Goal: Navigation & Orientation: Find specific page/section

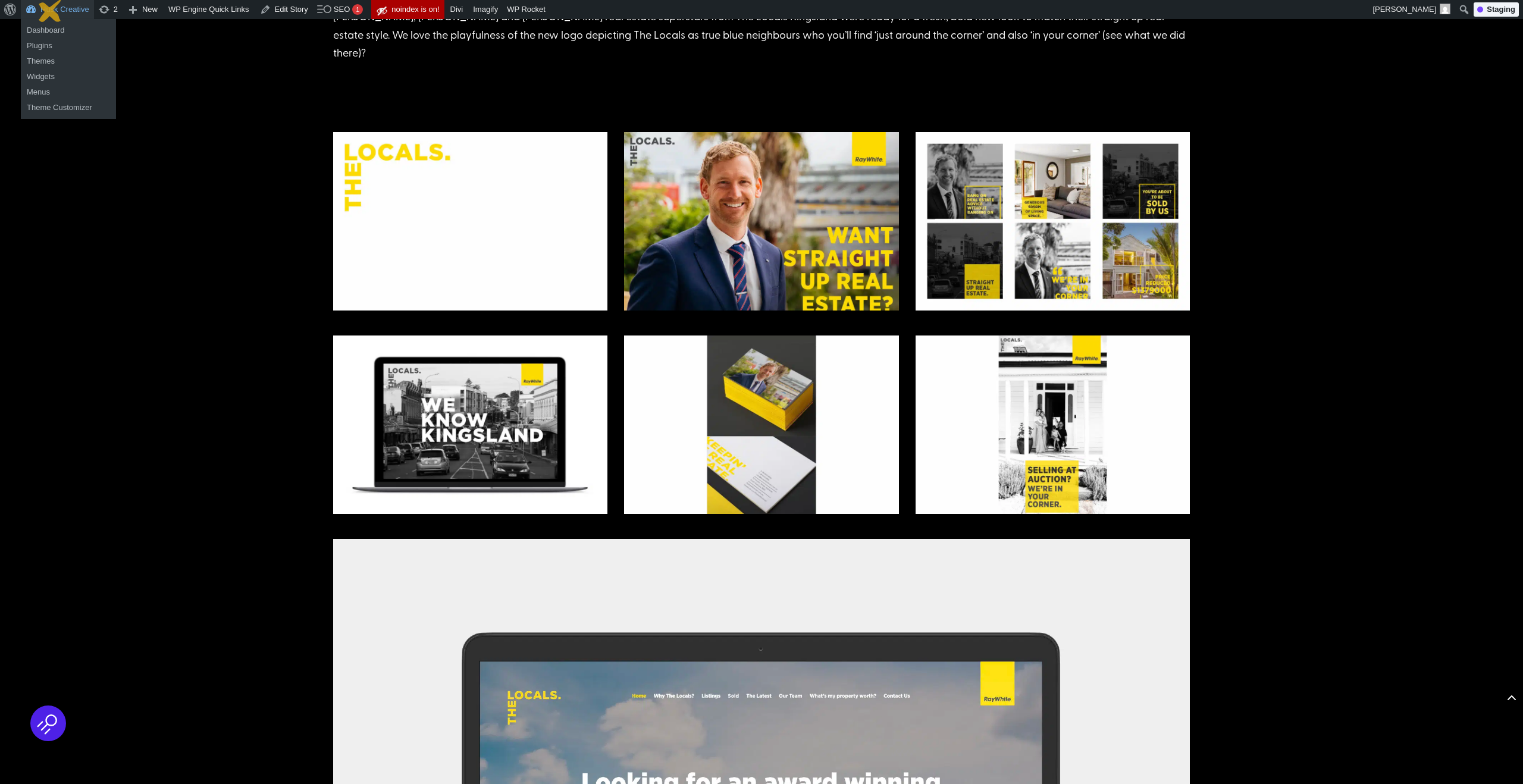
click at [51, 10] on link "Husk Creative" at bounding box center [57, 9] width 73 height 19
click at [47, 30] on link "Dashboard" at bounding box center [68, 30] width 95 height 15
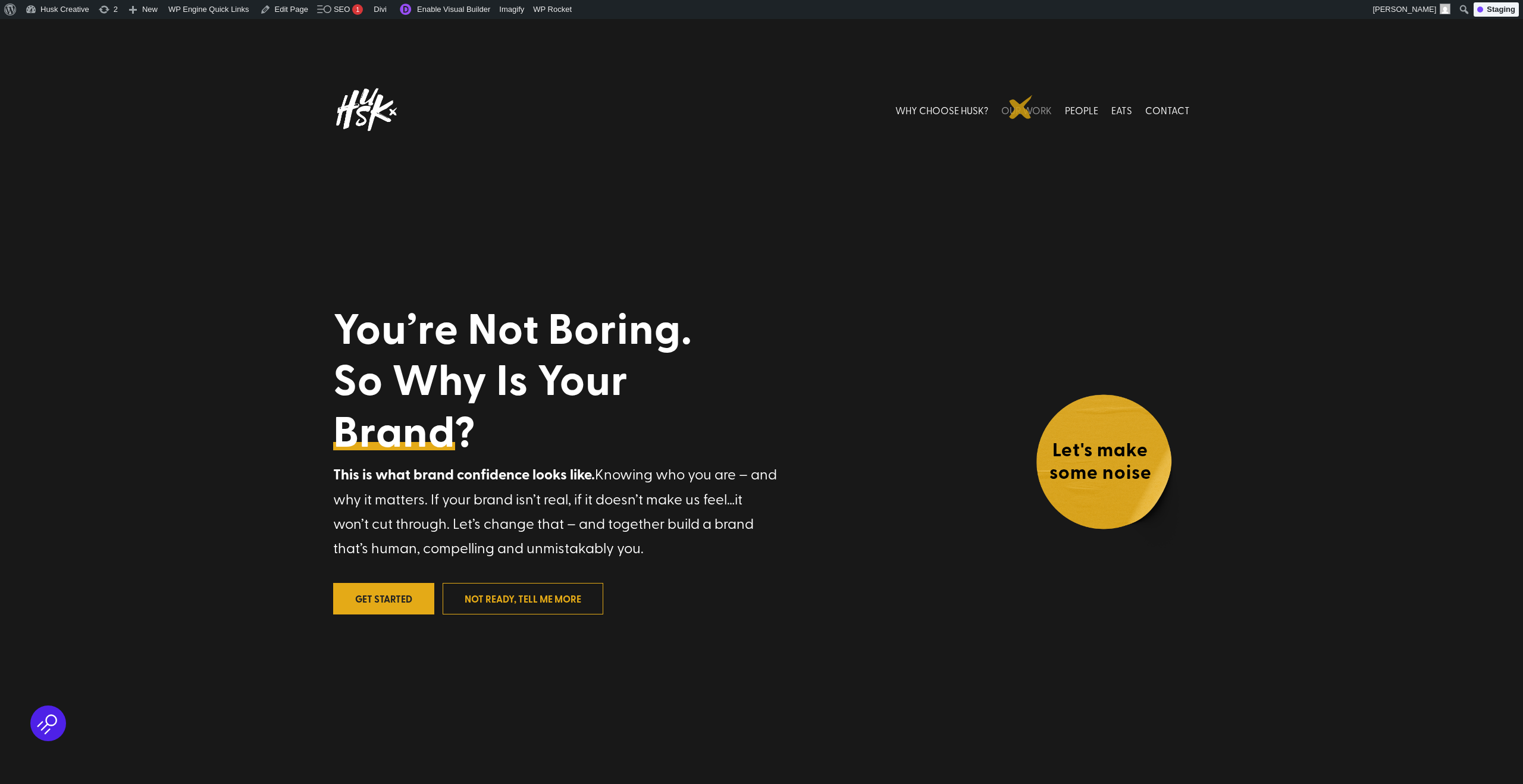
drag, startPoint x: 1021, startPoint y: 107, endPoint x: 1027, endPoint y: 110, distance: 6.7
click at [1021, 107] on link "OUR WORK" at bounding box center [1027, 110] width 51 height 53
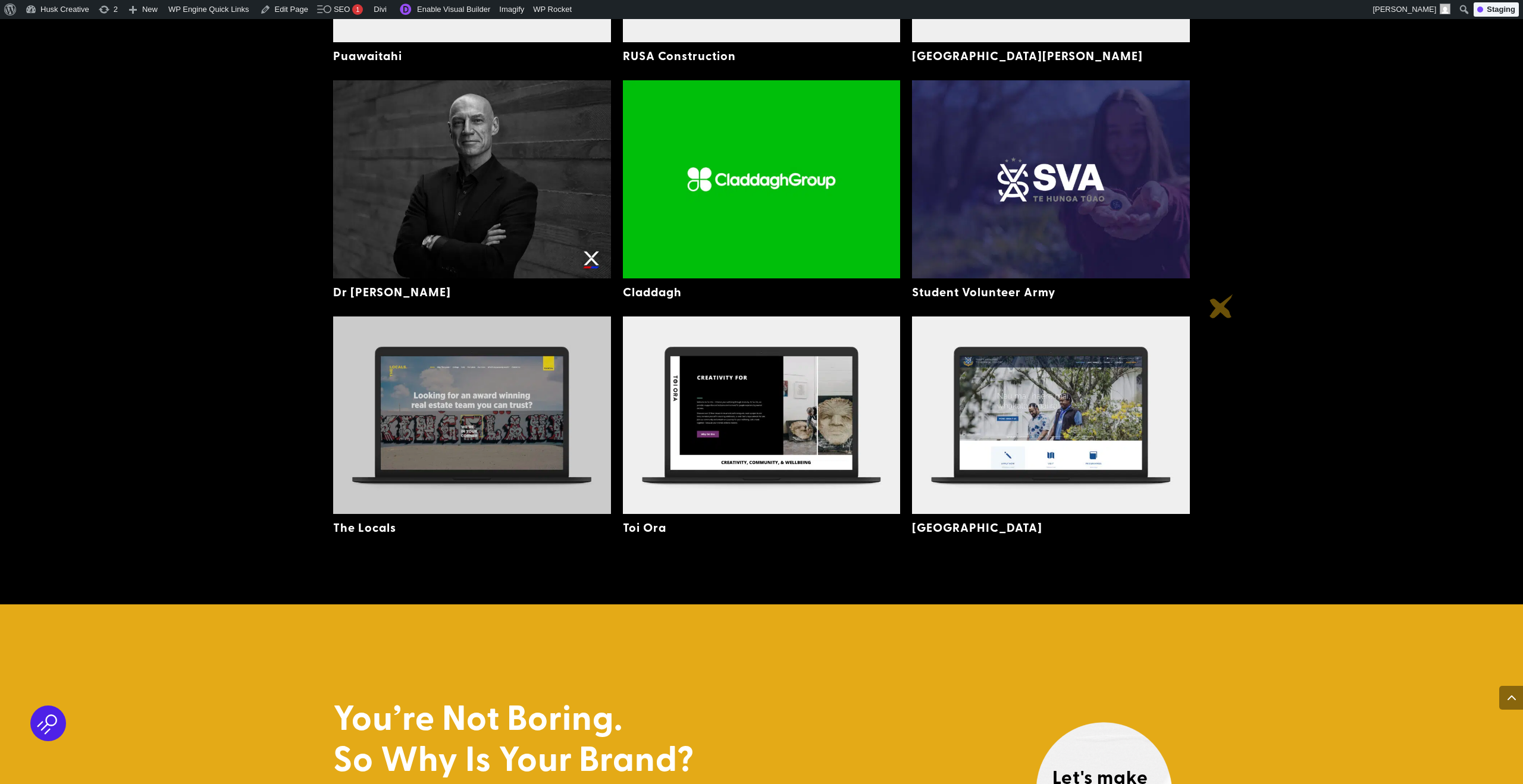
scroll to position [3211, 0]
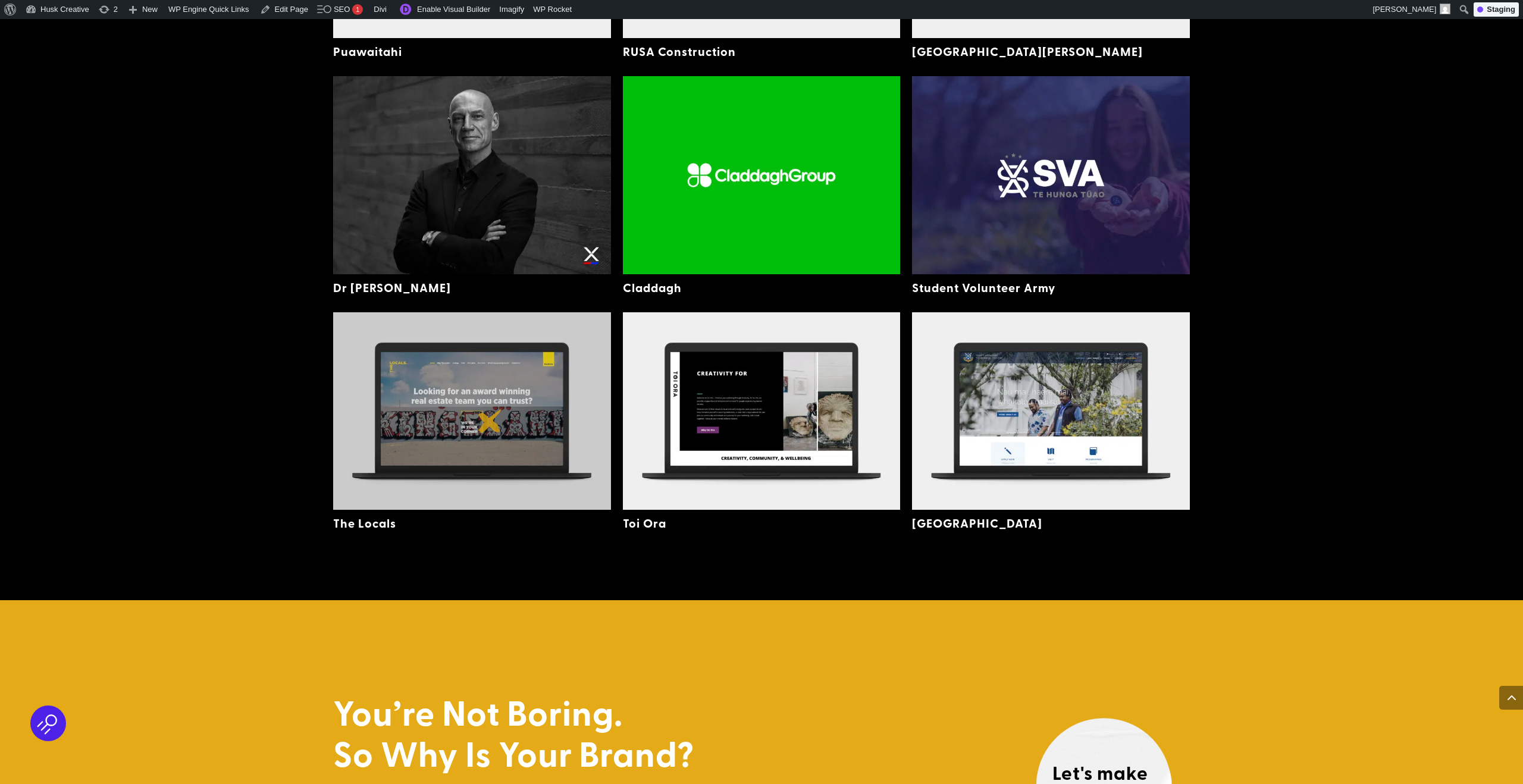
click at [490, 420] on img at bounding box center [472, 411] width 278 height 197
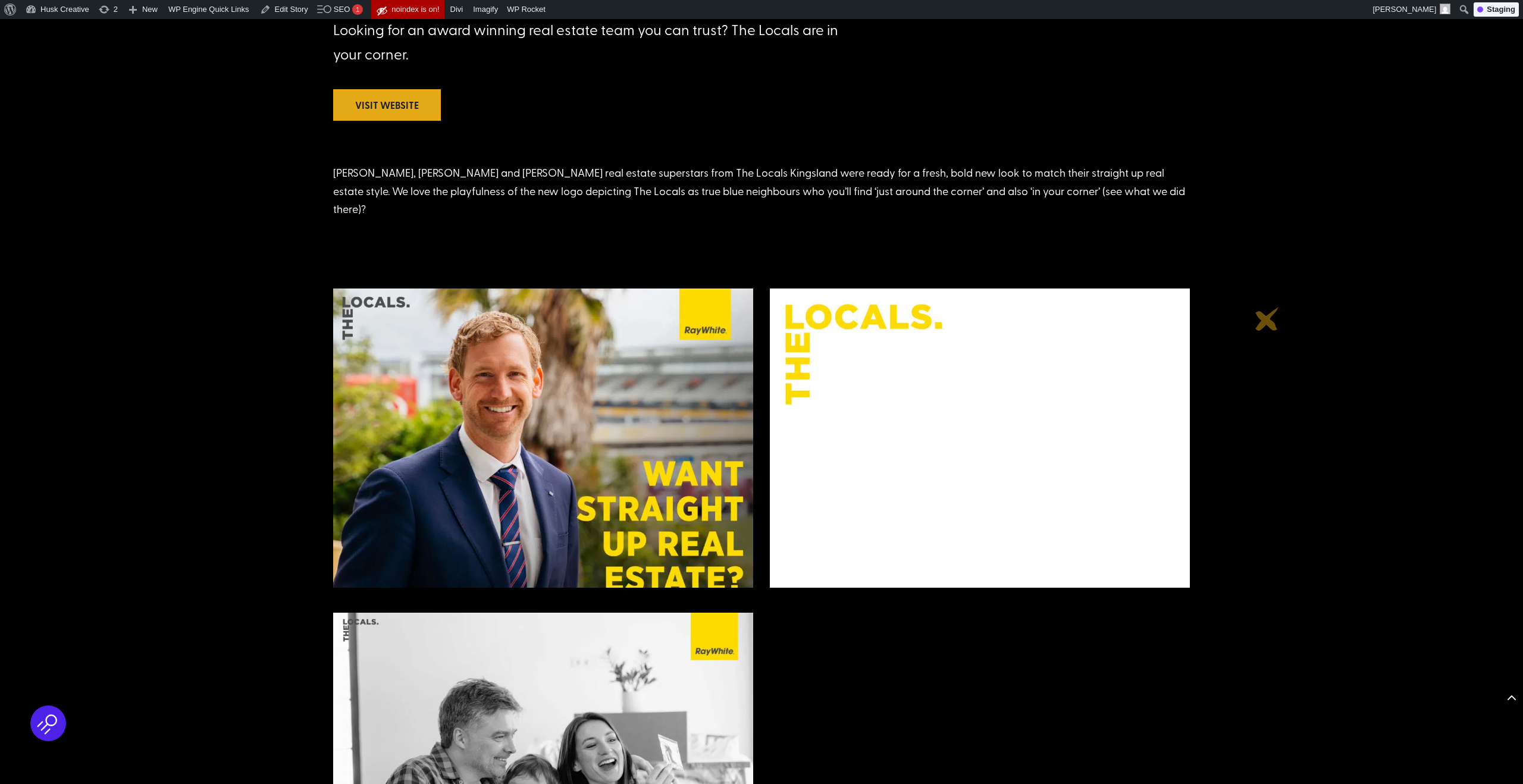
scroll to position [624, 0]
